Goal: Subscribe to service/newsletter

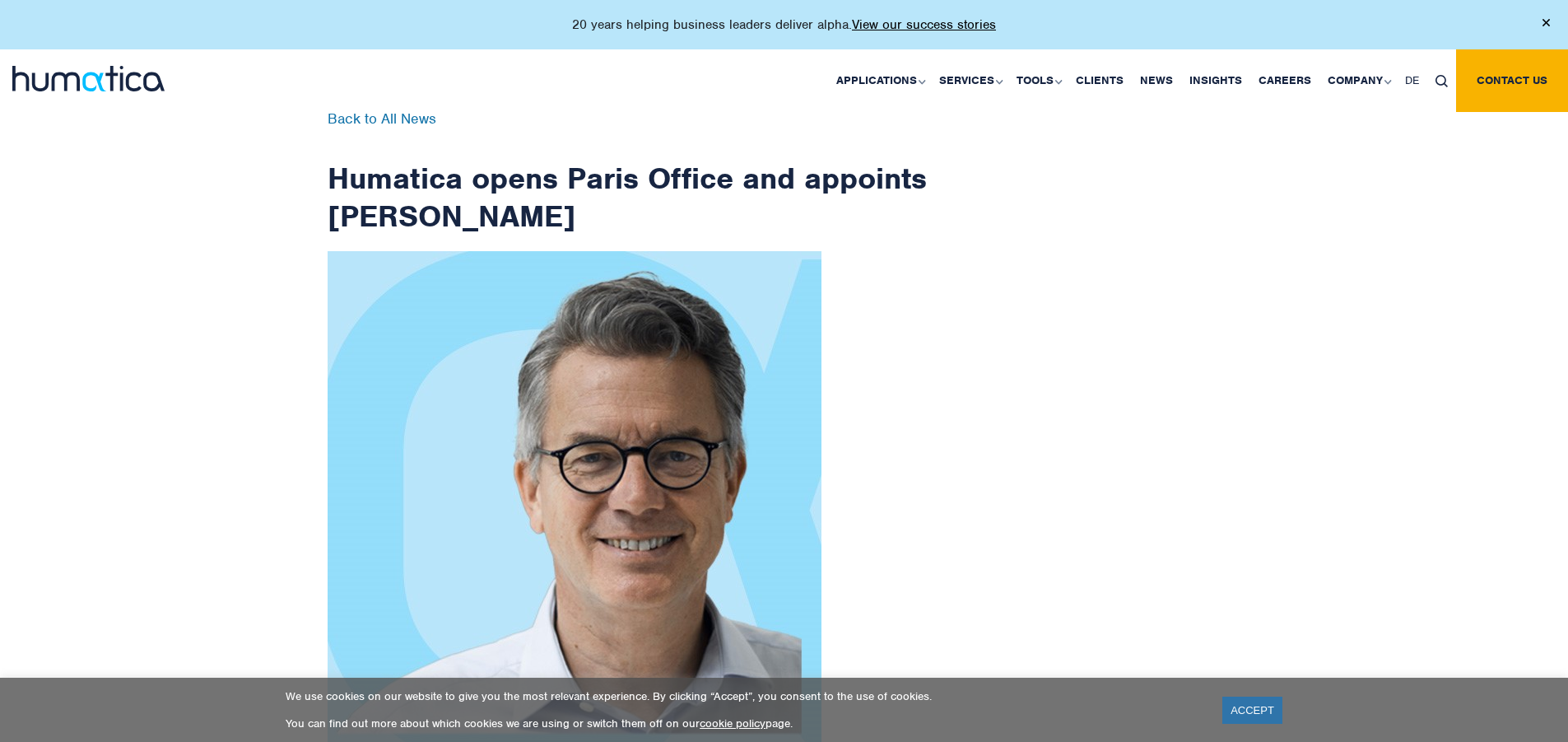
scroll to position [2628, 0]
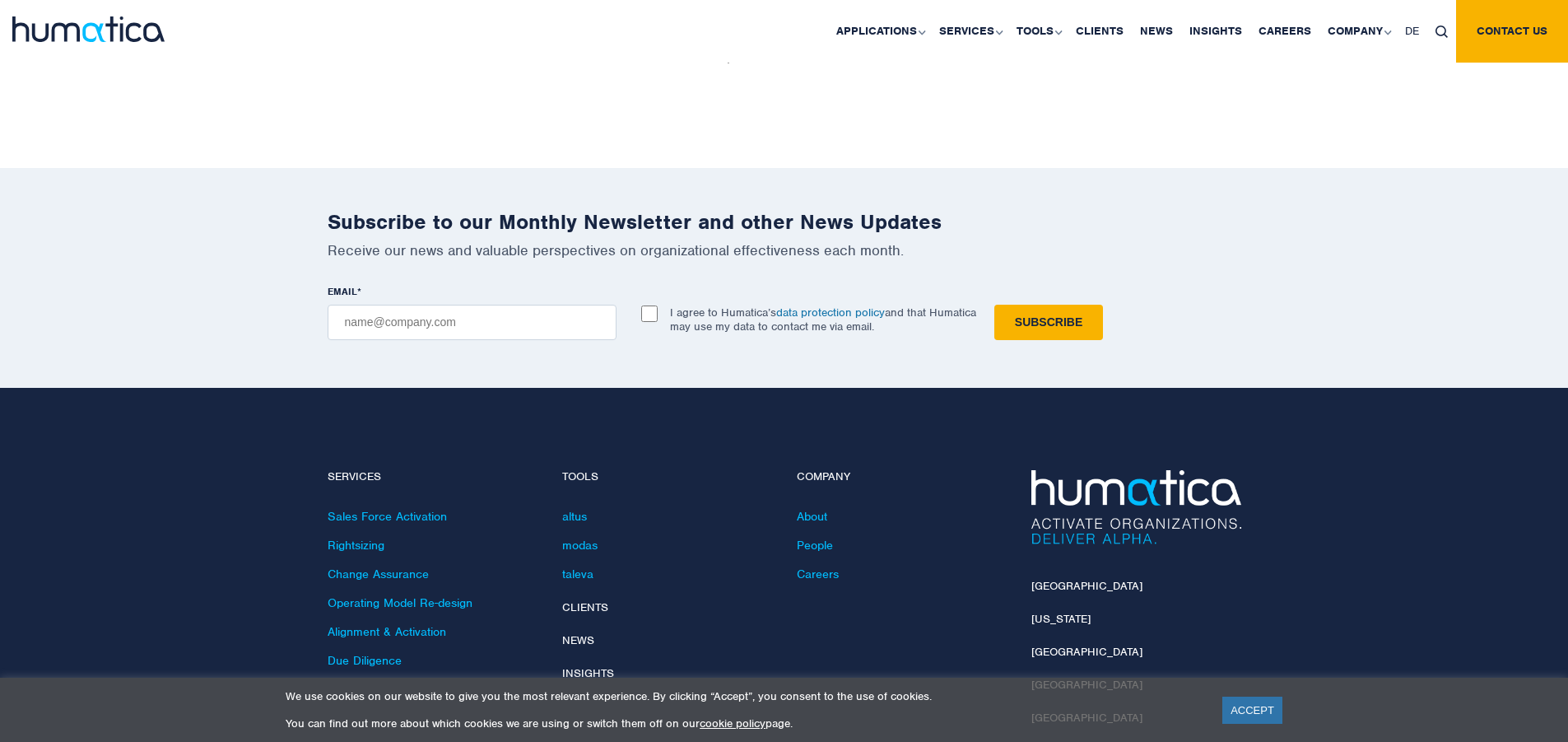
checkbox input "true"
type input "[EMAIL_ADDRESS][DOMAIN_NAME]"
click at [995, 305] on input "Subscribe" at bounding box center [1049, 322] width 109 height 35
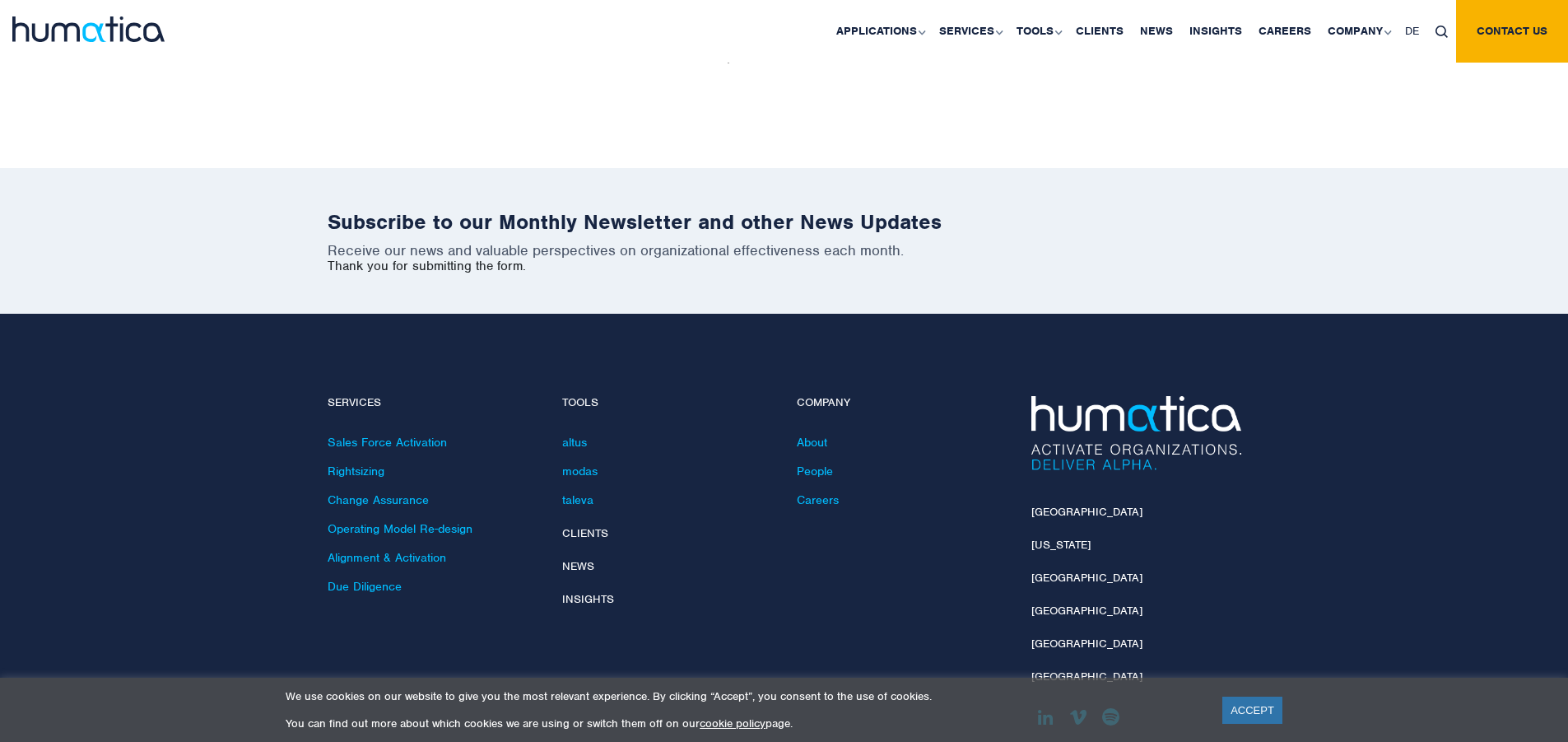
scroll to position [2554, 0]
